Goal: Task Accomplishment & Management: Use online tool/utility

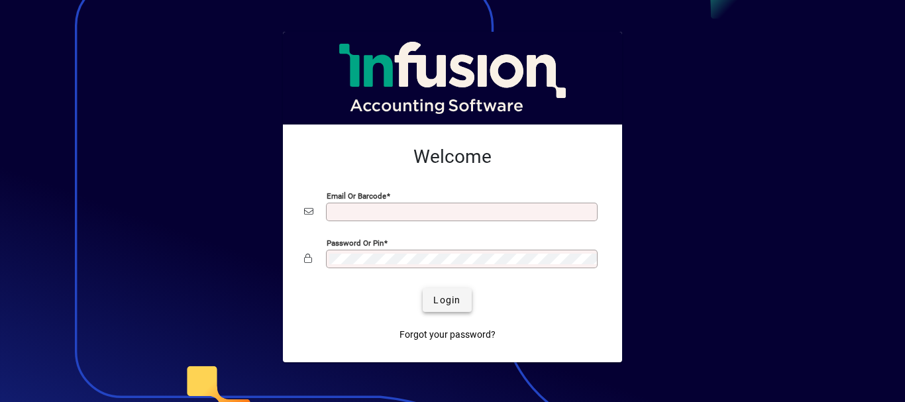
type input "**********"
click at [450, 303] on span "Login" at bounding box center [446, 301] width 27 height 14
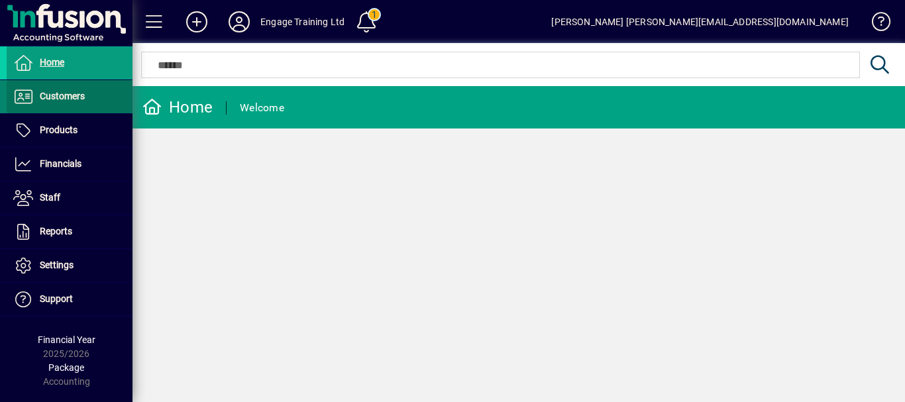
click at [60, 96] on span "Customers" at bounding box center [62, 96] width 45 height 11
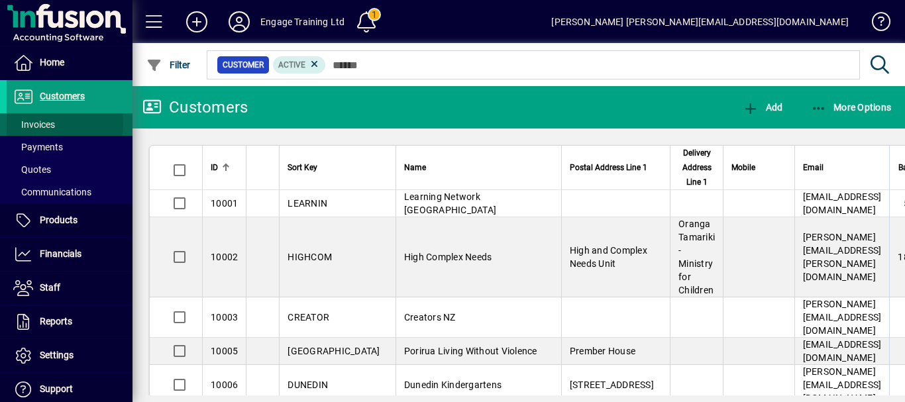
click at [32, 123] on span "Invoices" at bounding box center [34, 124] width 42 height 11
